Goal: Communication & Community: Connect with others

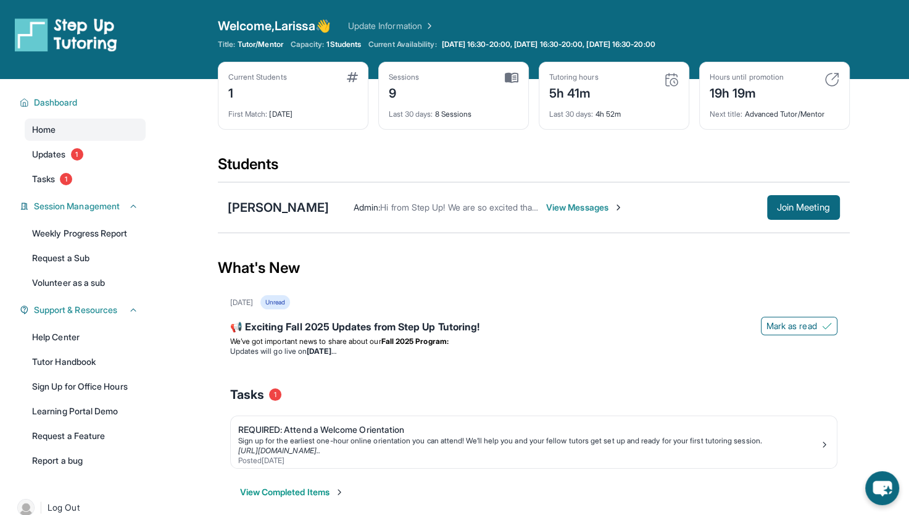
click at [456, 119] on div "Last 30 days : 8 Sessions" at bounding box center [454, 110] width 130 height 17
drag, startPoint x: 842, startPoint y: 273, endPoint x: 822, endPoint y: 285, distance: 23.0
click at [822, 233] on div "Jordan Rodarte Admin : Hi from Step Up! We are so excited that you are matched …" at bounding box center [534, 207] width 632 height 51
click at [830, 211] on span "Join Meeting" at bounding box center [803, 207] width 53 height 7
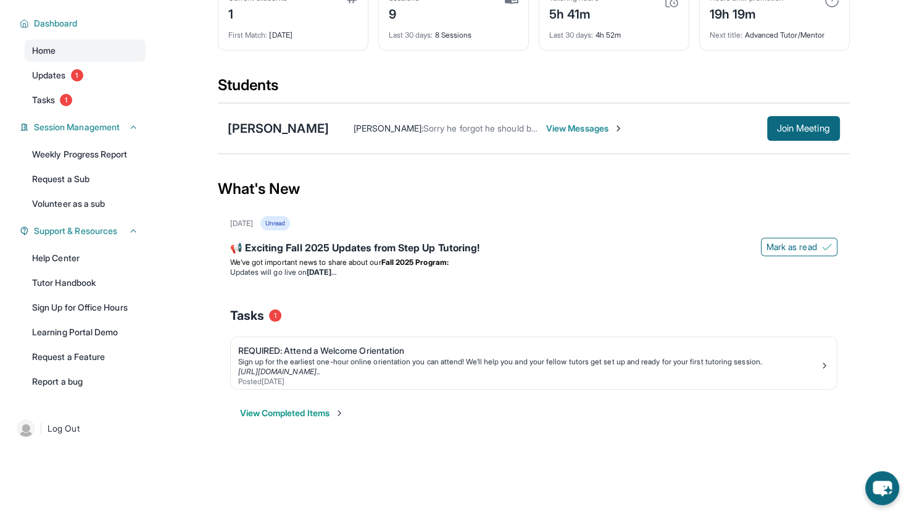
scroll to position [52, 0]
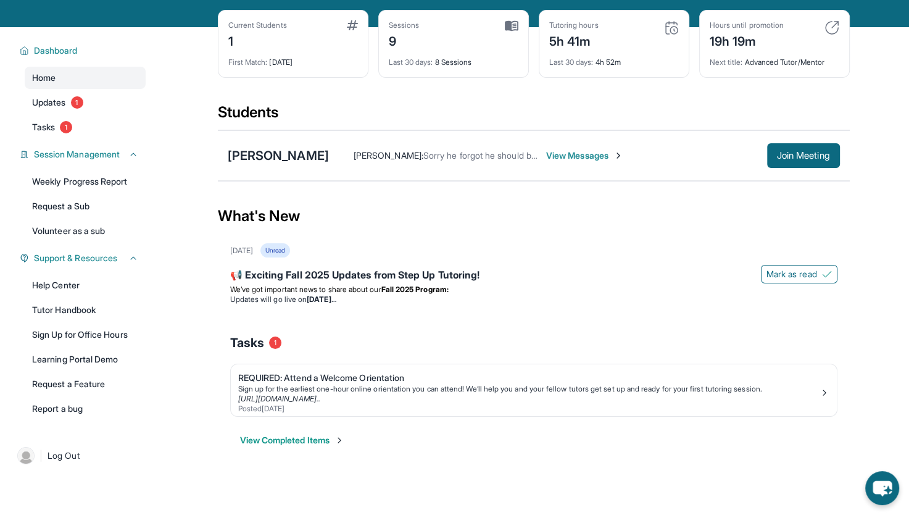
click at [574, 162] on span "View Messages" at bounding box center [584, 155] width 77 height 12
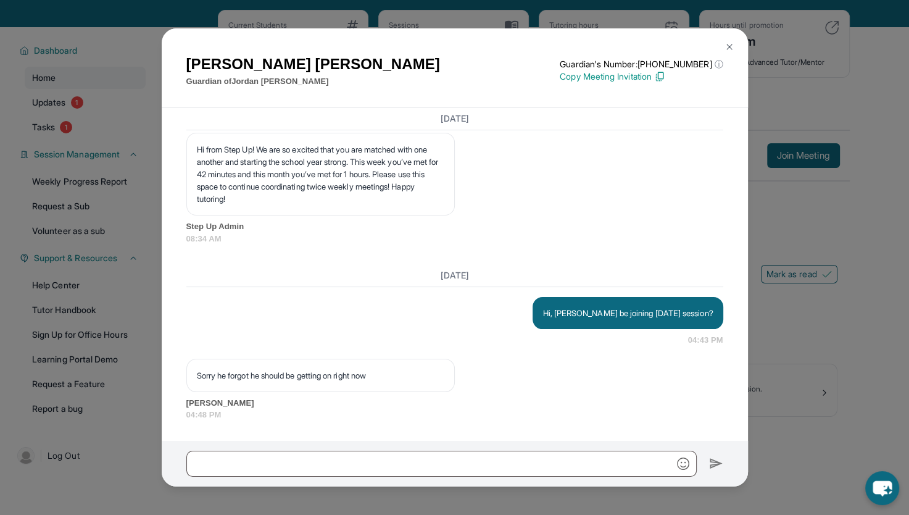
scroll to position [161, 0]
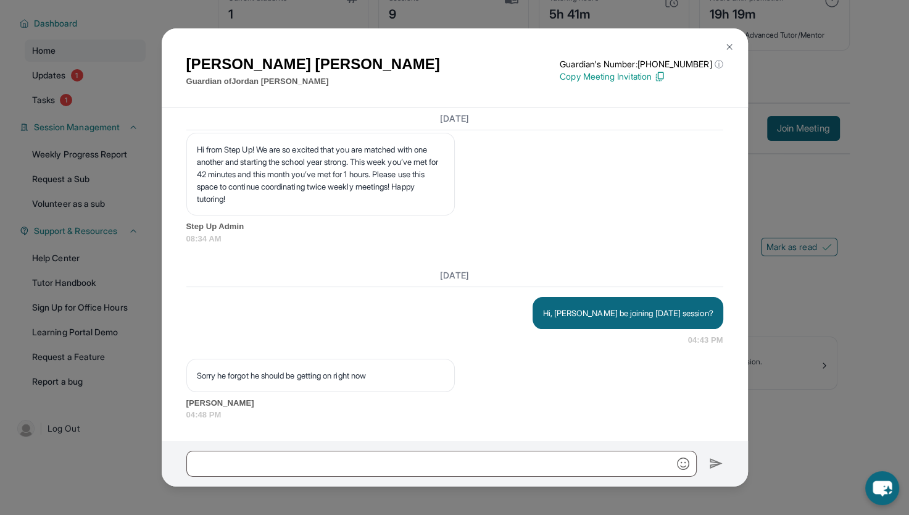
click at [726, 42] on img at bounding box center [730, 47] width 10 height 10
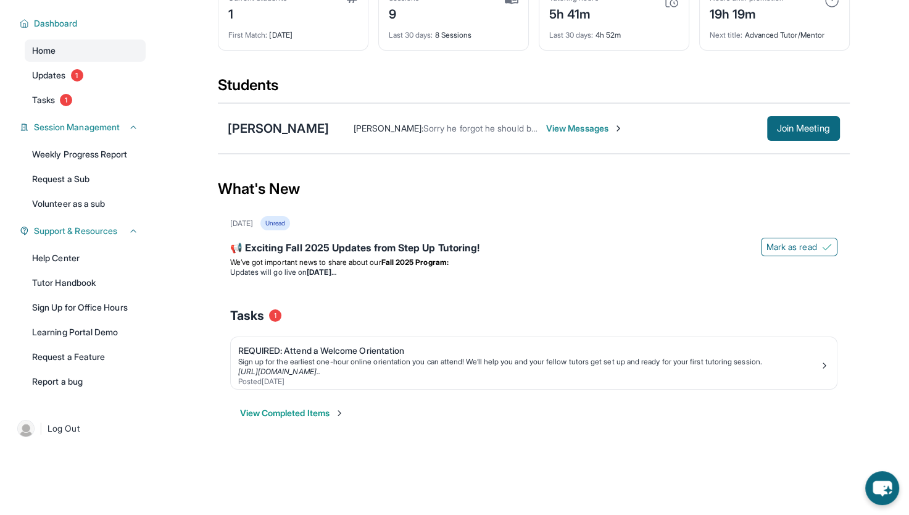
scroll to position [0, 0]
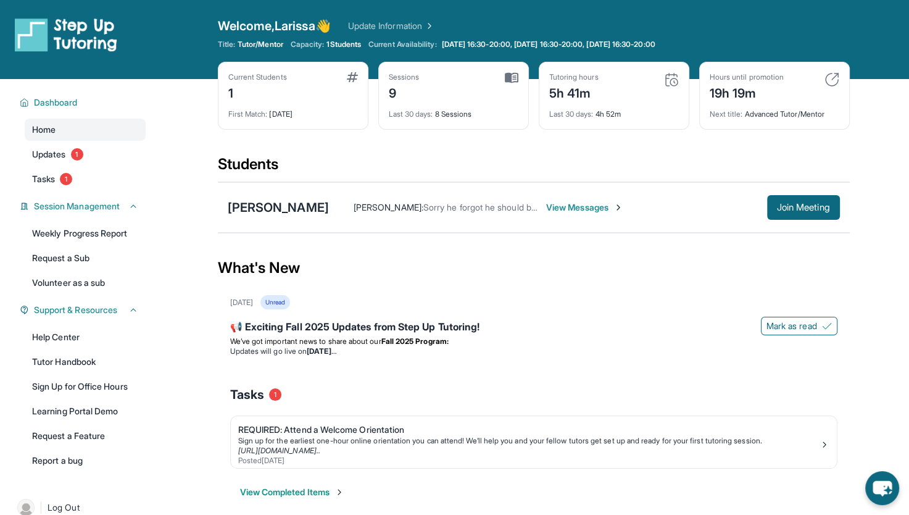
scroll to position [161, 0]
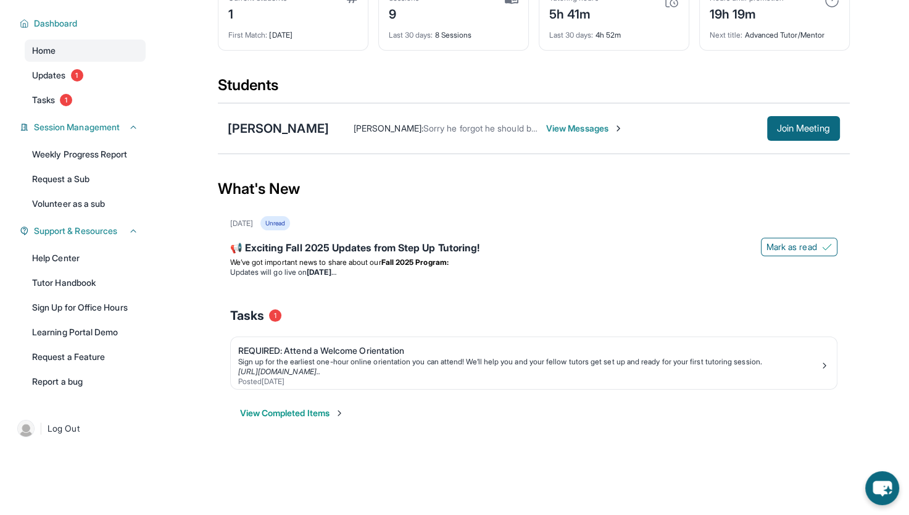
click at [588, 122] on span "View Messages" at bounding box center [584, 128] width 77 height 12
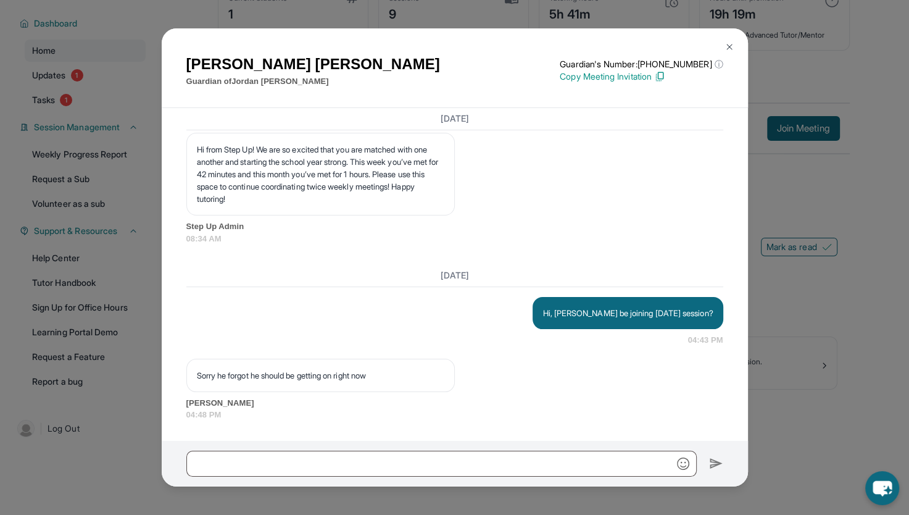
scroll to position [5899, 0]
click at [727, 44] on img at bounding box center [730, 47] width 10 height 10
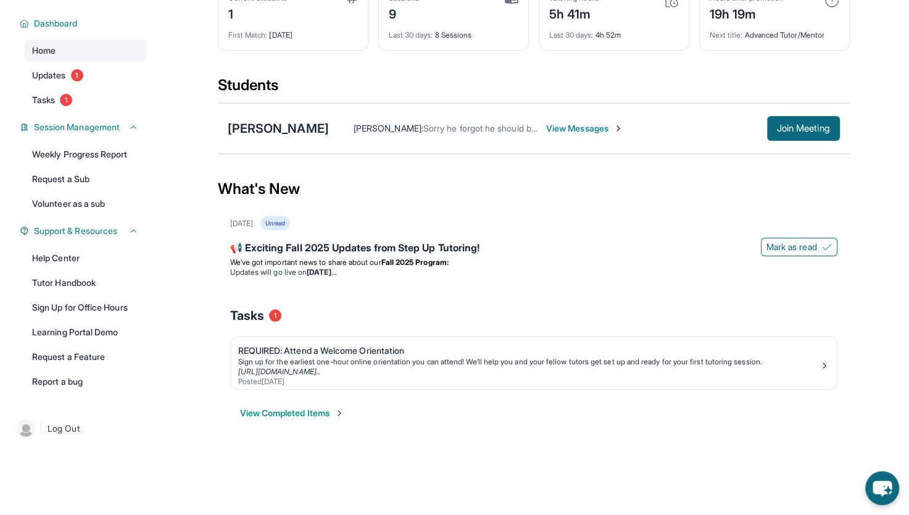
scroll to position [0, 0]
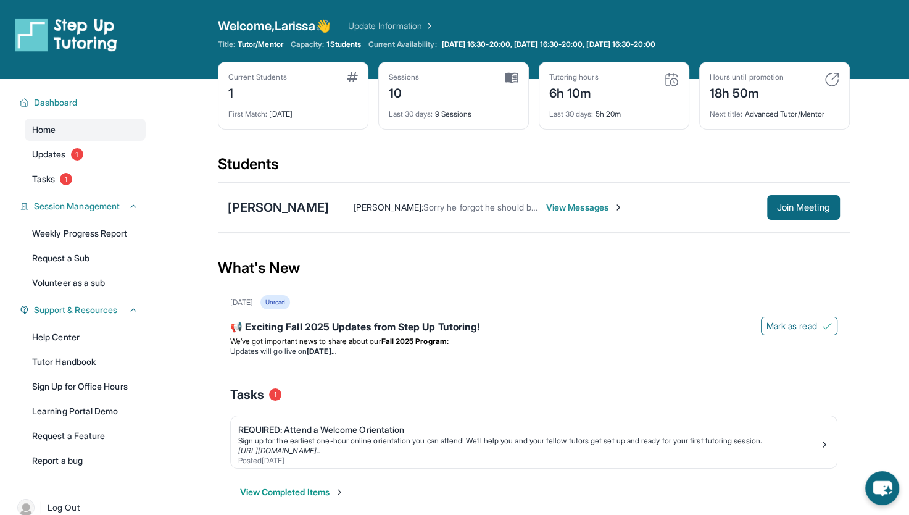
click at [558, 214] on span "View Messages" at bounding box center [584, 207] width 77 height 12
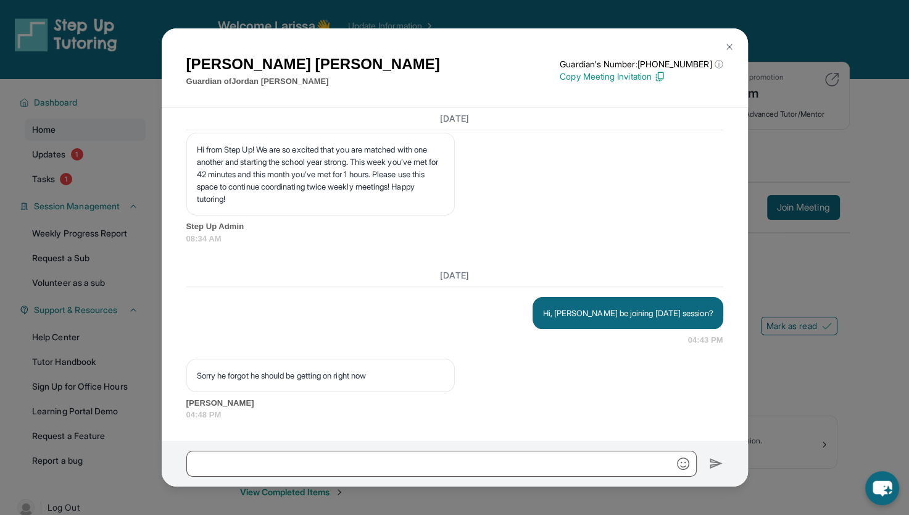
scroll to position [161, 0]
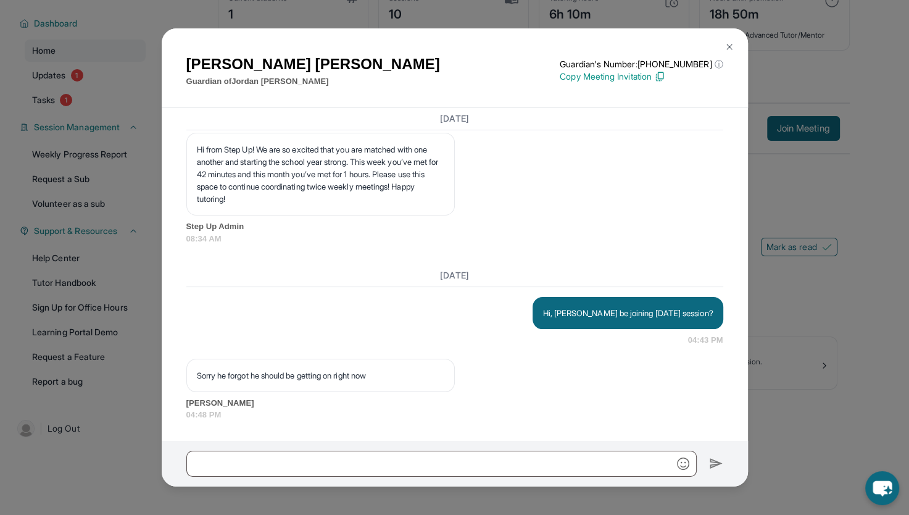
click at [726, 44] on img at bounding box center [730, 47] width 10 height 10
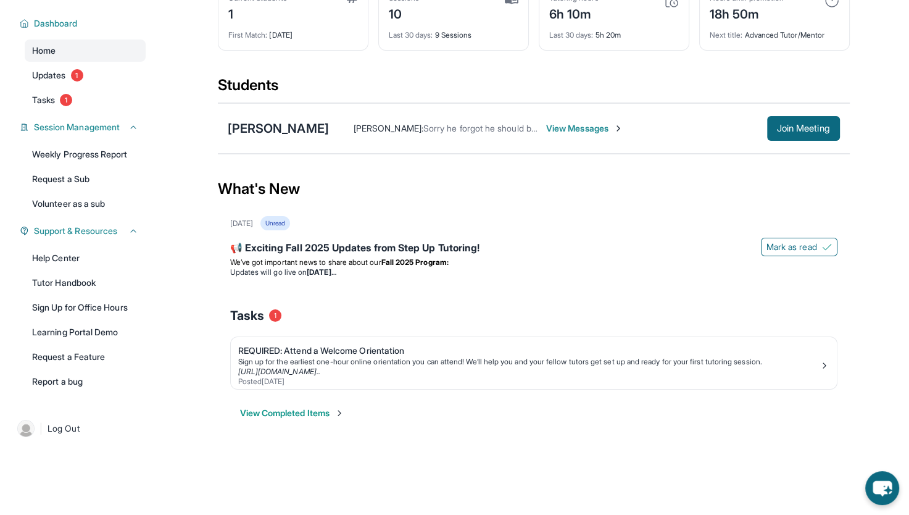
scroll to position [0, 0]
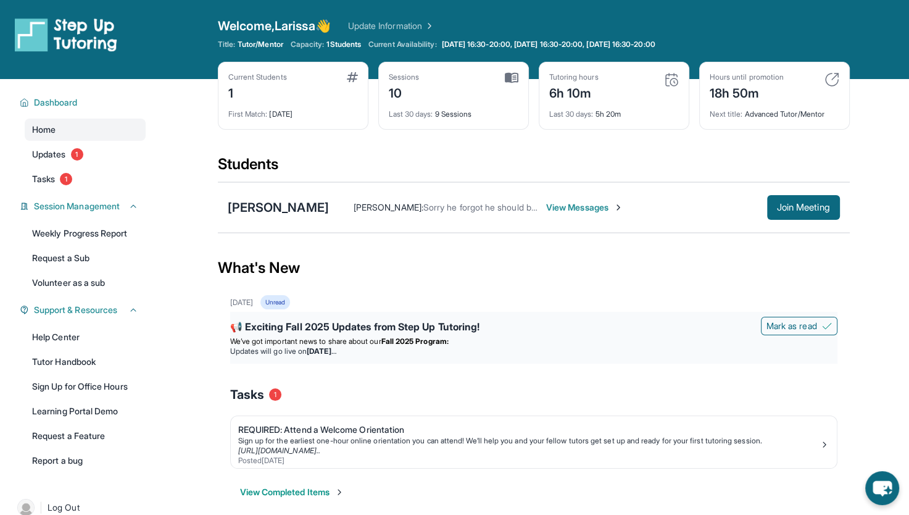
scroll to position [161, 0]
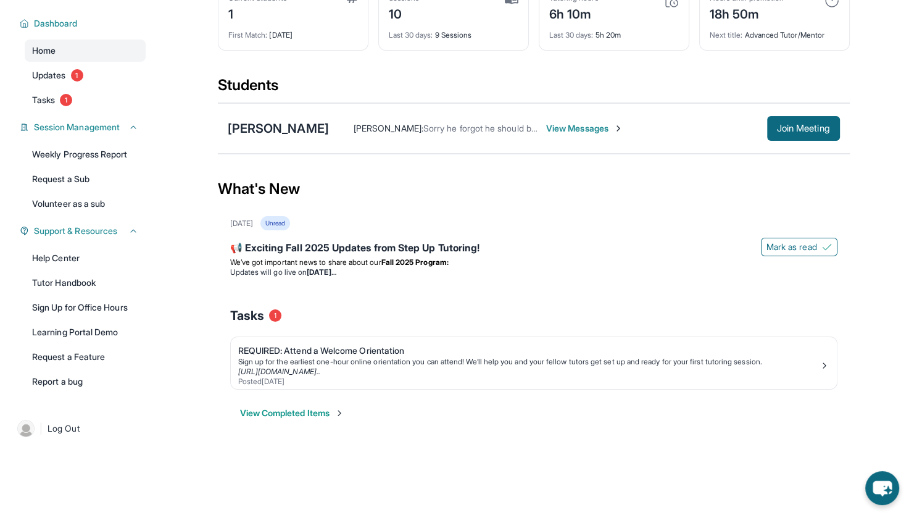
click at [556, 122] on span "View Messages" at bounding box center [584, 128] width 77 height 12
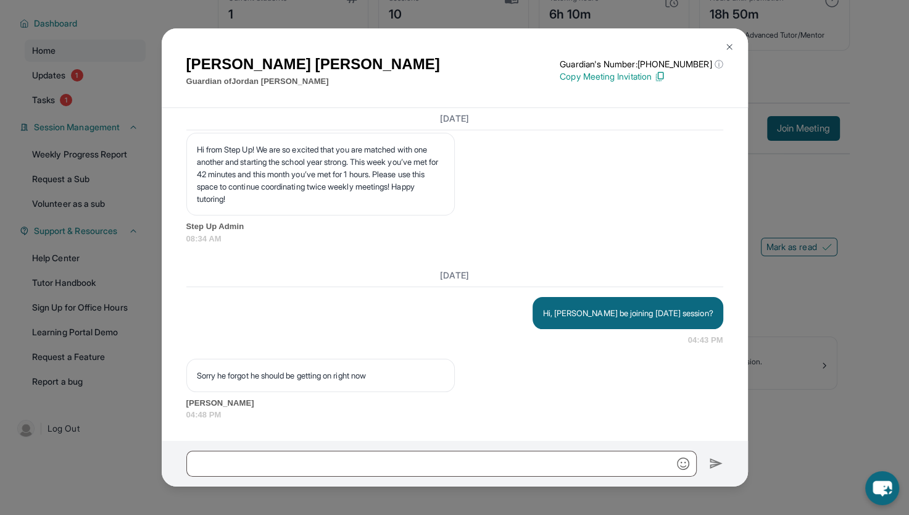
scroll to position [6180, 0]
click at [726, 52] on button at bounding box center [729, 47] width 25 height 25
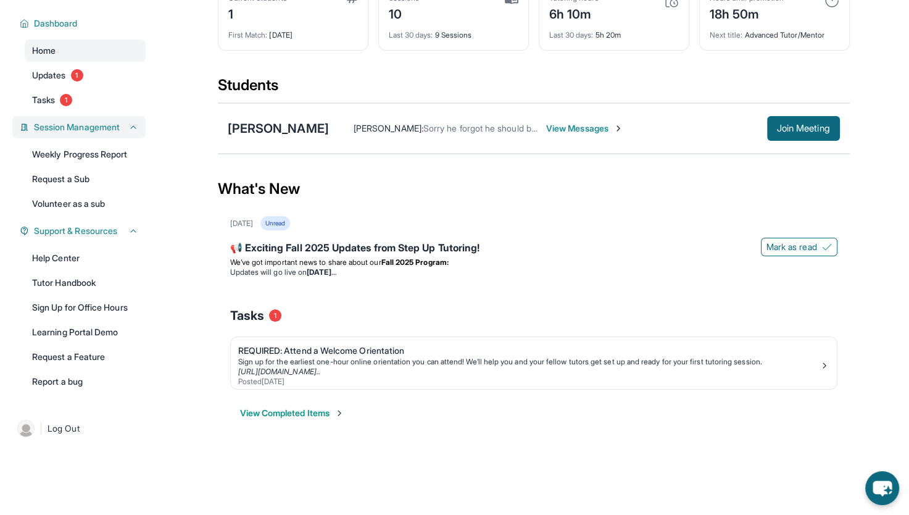
scroll to position [0, 0]
